Goal: Task Accomplishment & Management: Manage account settings

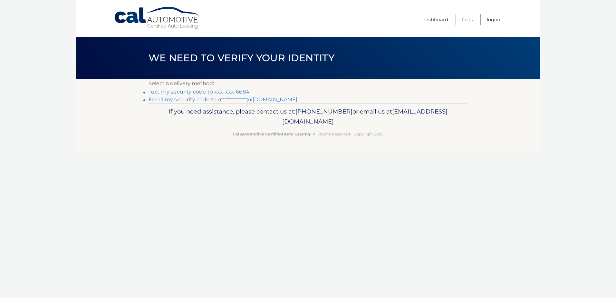
click at [206, 91] on link "Text my security code to xxx-xxx-6684" at bounding box center [198, 92] width 101 height 6
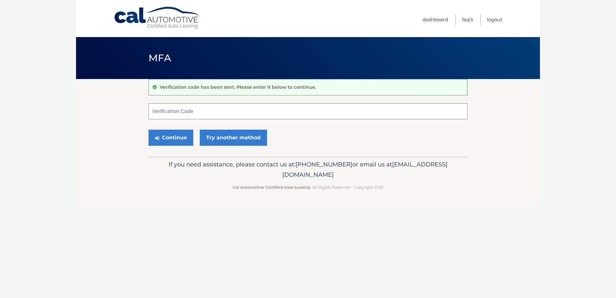
click at [155, 112] on input "Verification Code" at bounding box center [307, 111] width 319 height 16
type input "881251"
click at [170, 137] on button "Continue" at bounding box center [170, 137] width 45 height 16
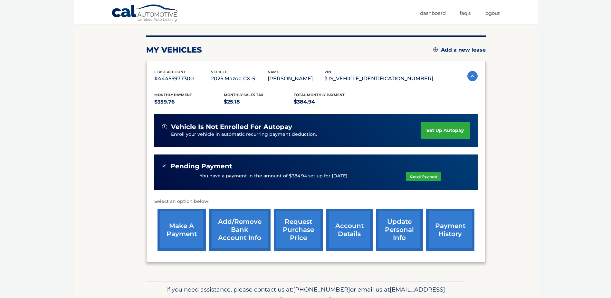
scroll to position [73, 0]
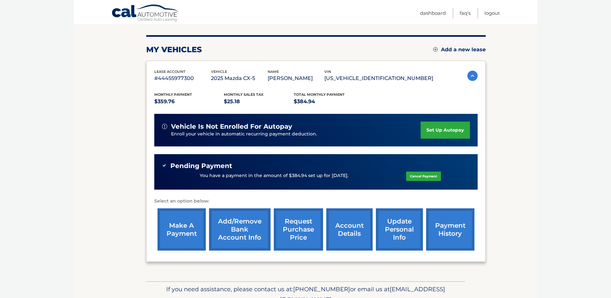
click at [305, 223] on link "request purchase price" at bounding box center [298, 229] width 49 height 42
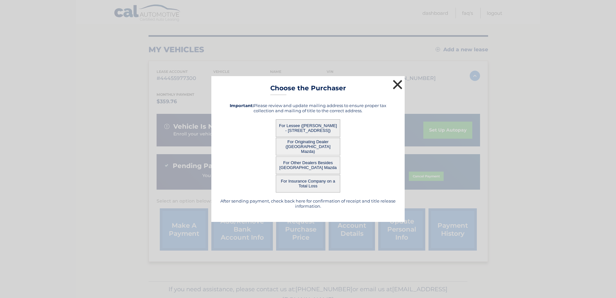
click at [395, 84] on button "×" at bounding box center [397, 84] width 13 height 13
